Goal: Task Accomplishment & Management: Manage account settings

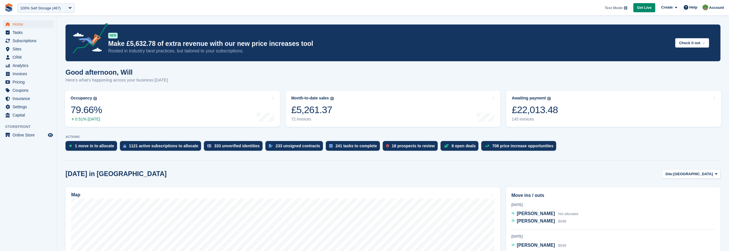
click at [53, 200] on aside "Home Tasks Subscriptions Subscriptions Subscriptions Contracts Price increases …" at bounding box center [28, 127] width 57 height 223
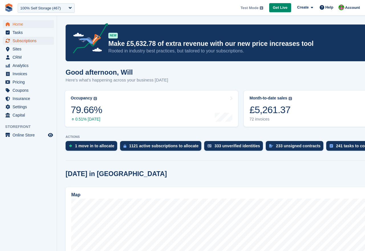
click at [28, 41] on span "Subscriptions" at bounding box center [30, 41] width 34 height 8
